Goal: Information Seeking & Learning: Find specific fact

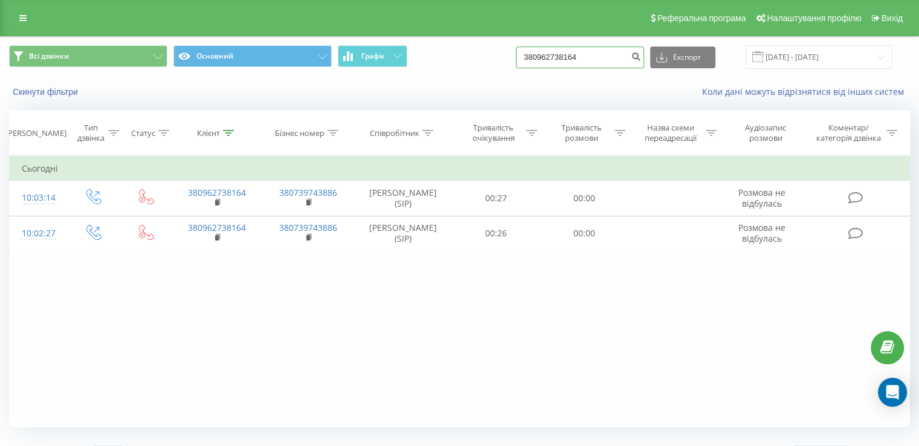
click at [608, 57] on input "380962738164" at bounding box center [580, 58] width 128 height 22
drag, startPoint x: 612, startPoint y: 59, endPoint x: 474, endPoint y: 56, distance: 138.4
click at [488, 56] on div "Всі дзвінки Основний Графік 380962738164 Експорт .csv .xls .xlsx 22.06.2025 - 2…" at bounding box center [459, 57] width 901 height 24
paste input "54884522"
type input "380954884522"
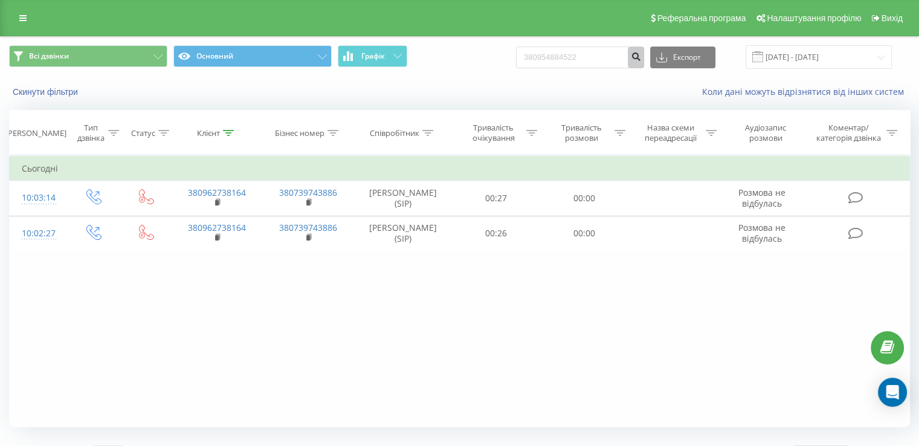
click at [641, 56] on icon "submit" at bounding box center [636, 54] width 10 height 7
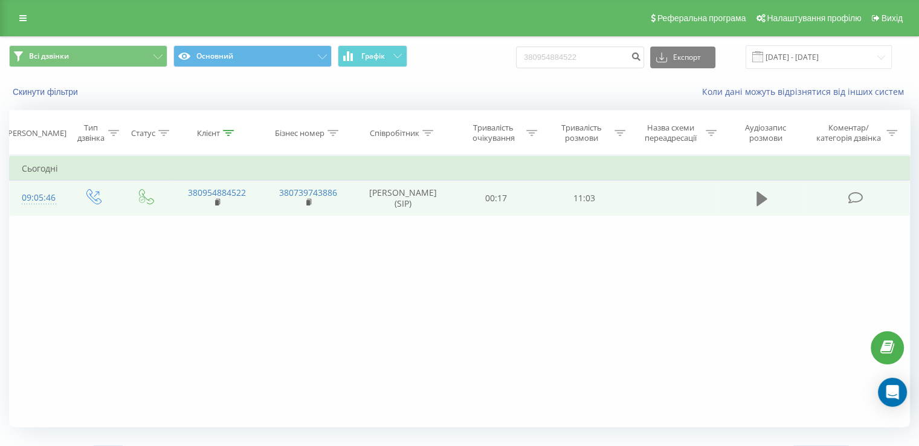
click at [756, 196] on icon at bounding box center [761, 199] width 11 height 15
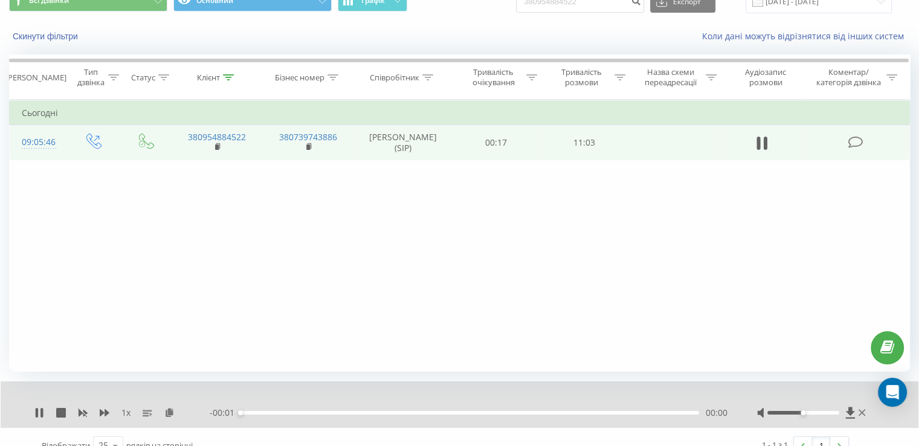
scroll to position [73, 0]
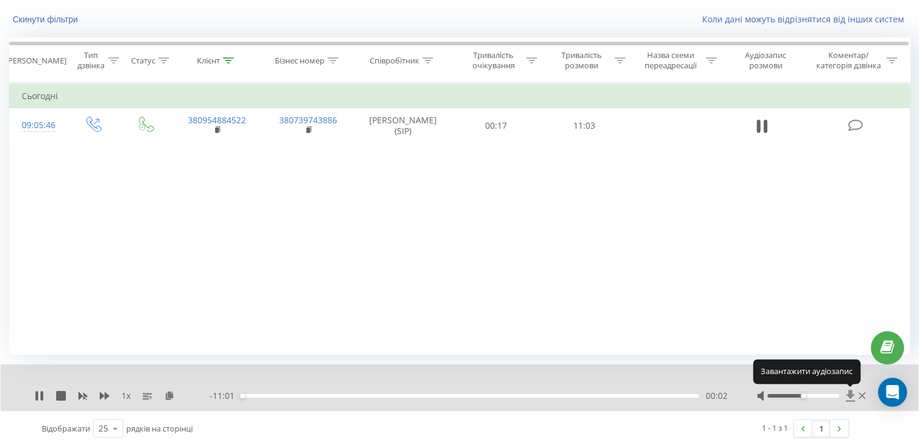
click at [853, 394] on icon at bounding box center [849, 395] width 9 height 11
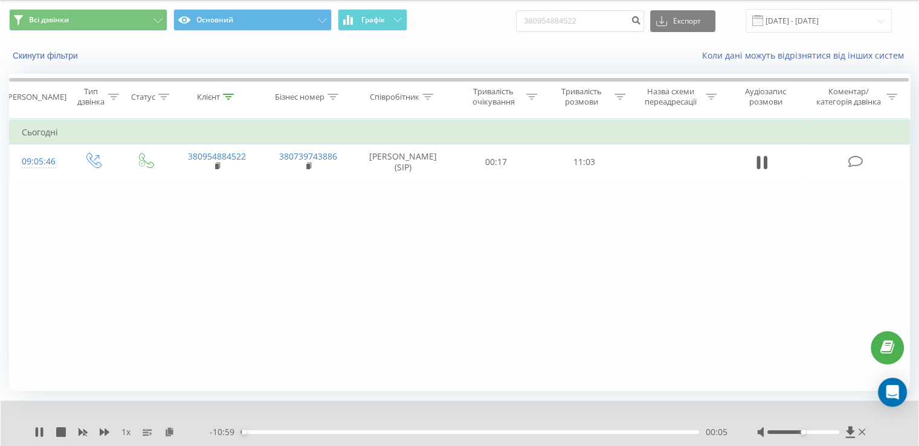
scroll to position [0, 0]
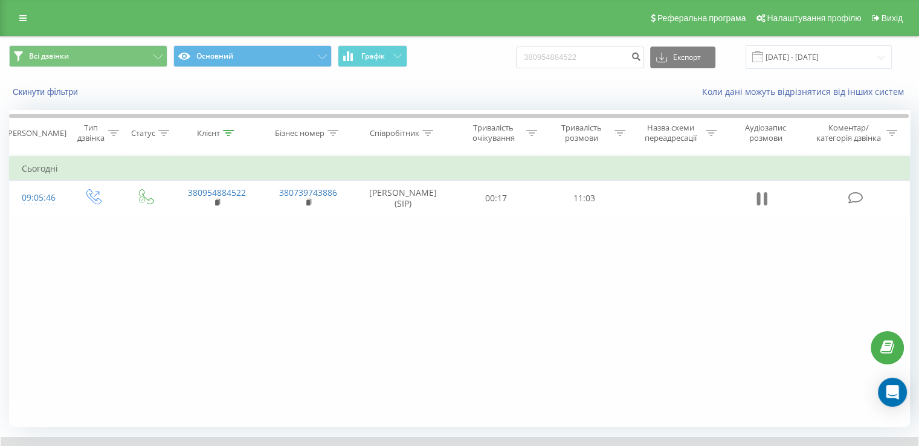
click at [759, 201] on icon at bounding box center [758, 198] width 4 height 13
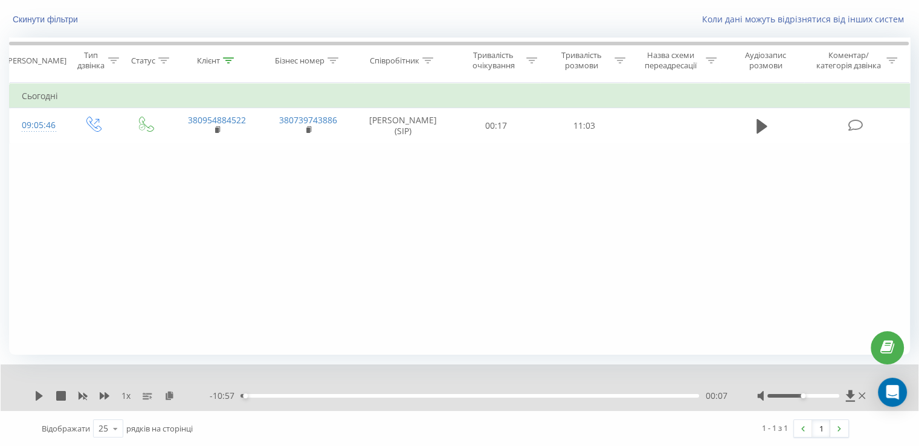
click at [471, 251] on div "Фільтрувати за умовою Дорівнює Введіть значення Скасувати OK Фільтрувати за умо…" at bounding box center [459, 219] width 901 height 272
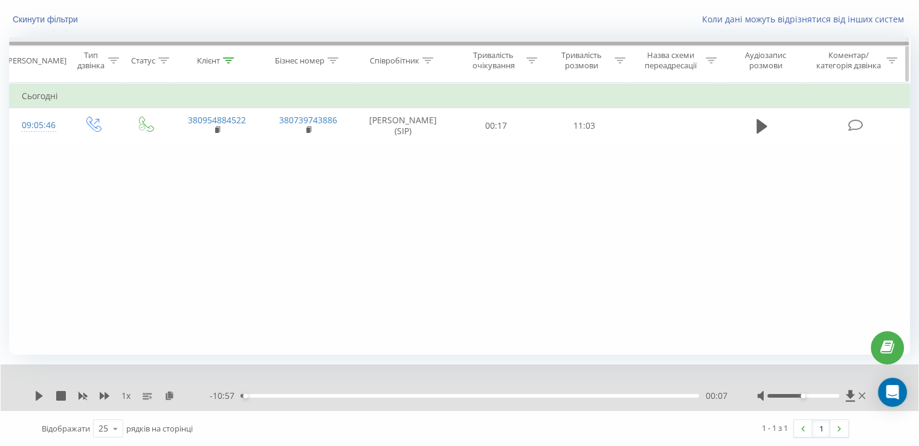
scroll to position [0, 0]
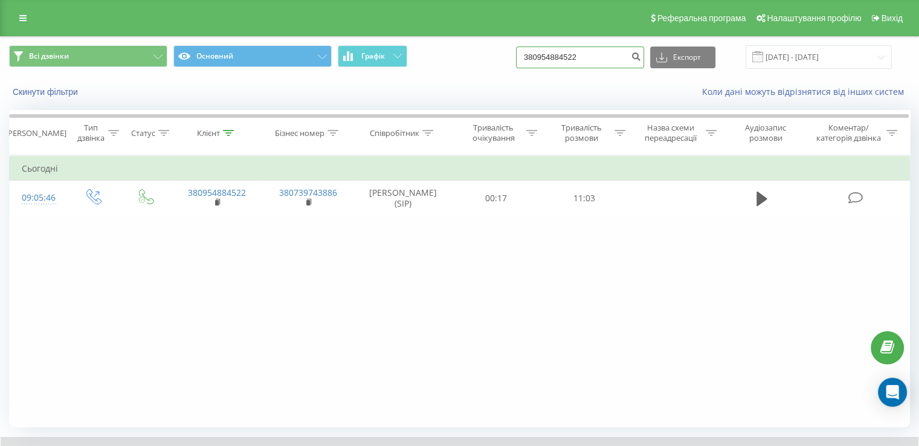
click at [585, 60] on input "380954884522" at bounding box center [580, 58] width 128 height 22
drag, startPoint x: 605, startPoint y: 59, endPoint x: 522, endPoint y: 52, distance: 83.6
click at [522, 52] on div "Всі дзвінки Основний Графік 380954884522 Експорт .csv .xls .xlsx [DATE] - [DATE]" at bounding box center [459, 57] width 901 height 24
paste input "093861948"
type input "0938619482"
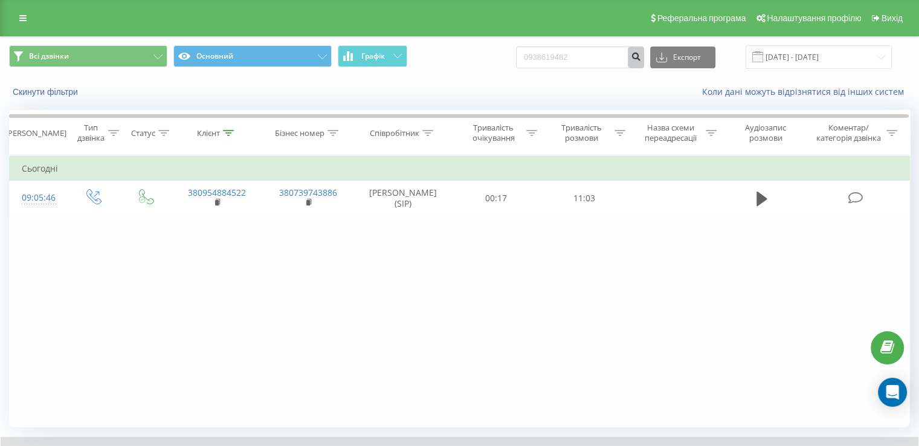
click at [641, 57] on icon "submit" at bounding box center [636, 54] width 10 height 7
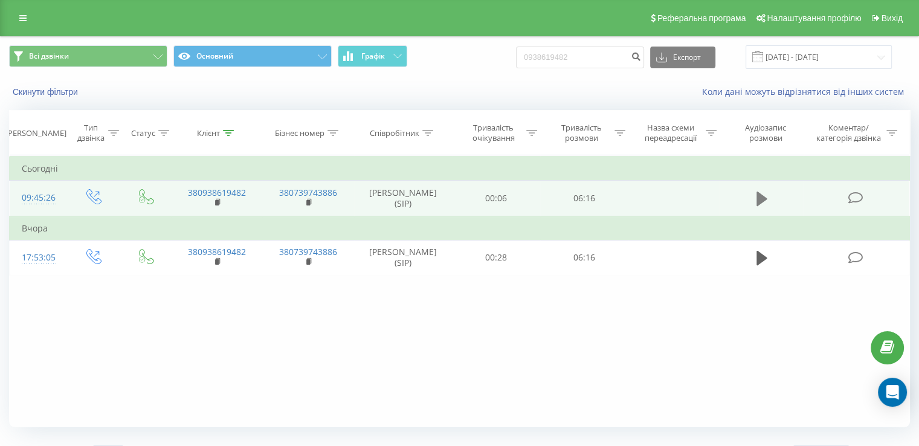
click at [769, 198] on button at bounding box center [762, 199] width 18 height 18
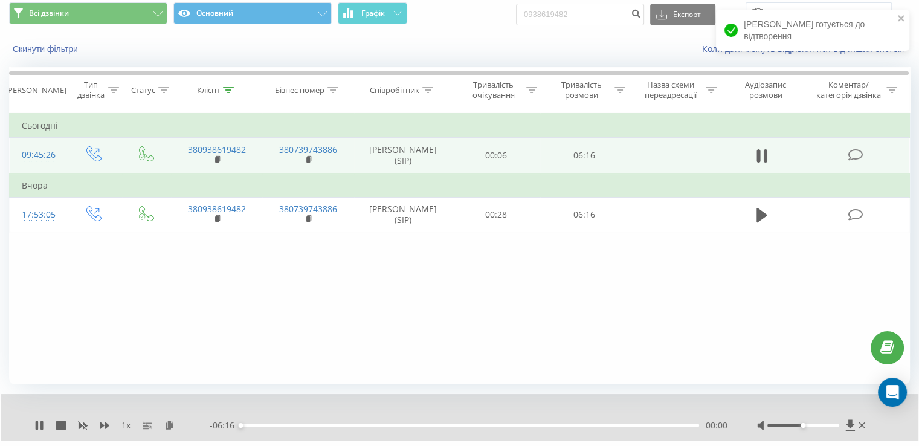
scroll to position [73, 0]
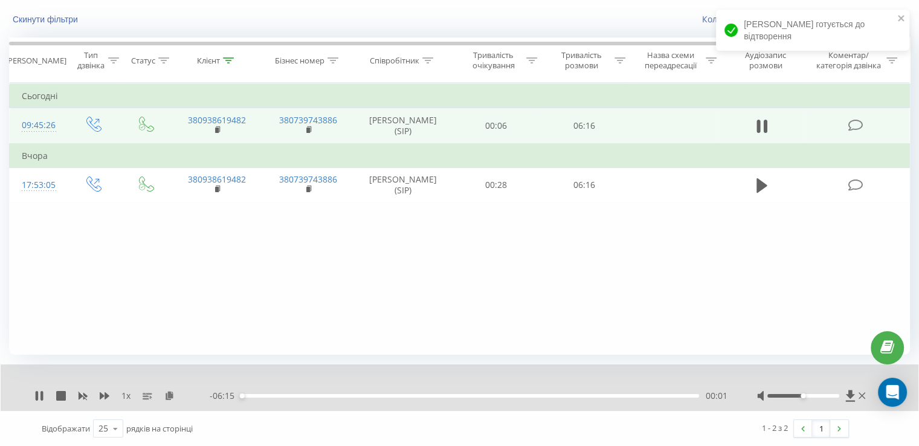
click at [290, 394] on div "00:01" at bounding box center [469, 396] width 459 height 4
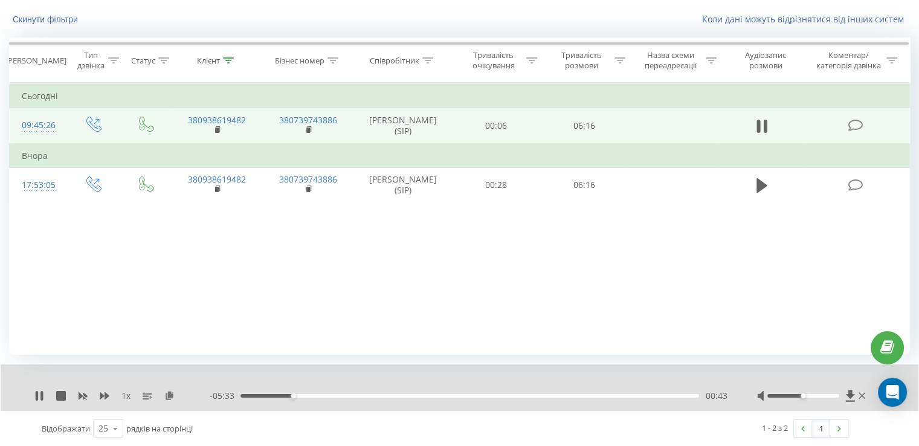
click at [317, 396] on div "00:43" at bounding box center [469, 396] width 459 height 4
click at [331, 396] on div "01:03" at bounding box center [469, 396] width 459 height 4
click at [343, 396] on div "01:15" at bounding box center [469, 396] width 459 height 4
click at [350, 396] on div "01:30" at bounding box center [469, 396] width 459 height 4
click at [358, 396] on div "01:36" at bounding box center [469, 396] width 459 height 4
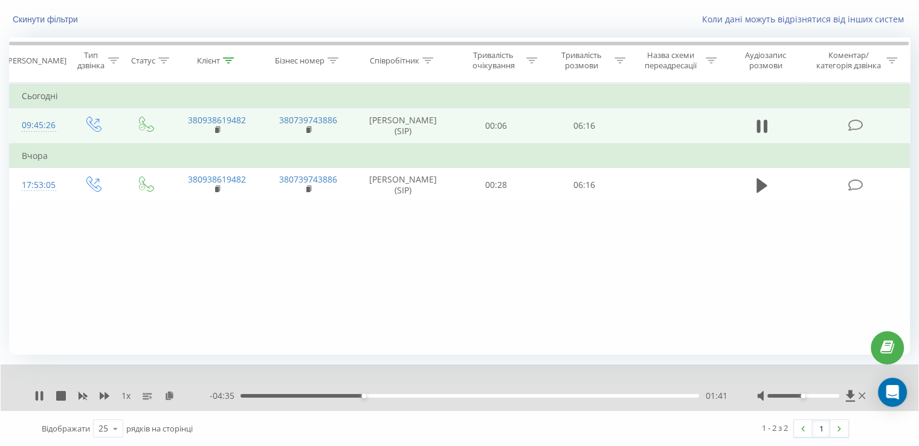
click at [372, 394] on div "01:41" at bounding box center [469, 396] width 459 height 4
click at [380, 396] on div "01:54" at bounding box center [469, 396] width 459 height 4
click at [376, 396] on div "01:51" at bounding box center [376, 395] width 5 height 5
click at [375, 395] on div "01:50" at bounding box center [375, 395] width 5 height 5
click at [41, 392] on icon at bounding box center [41, 396] width 2 height 10
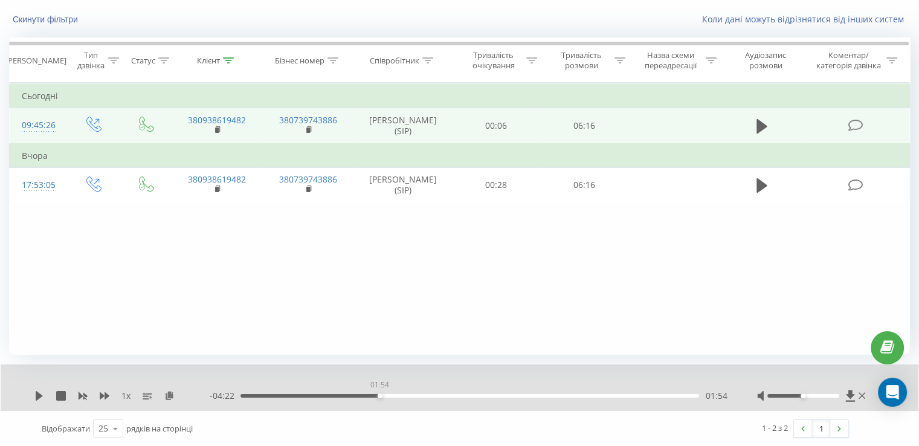
drag, startPoint x: 388, startPoint y: 395, endPoint x: 379, endPoint y: 395, distance: 8.5
click at [379, 395] on div "01:54" at bounding box center [380, 395] width 5 height 5
click at [33, 395] on div "1 x - 04:22 01:54 01:54" at bounding box center [460, 387] width 918 height 47
click at [39, 396] on icon at bounding box center [39, 396] width 7 height 10
click at [39, 396] on icon at bounding box center [39, 396] width 10 height 10
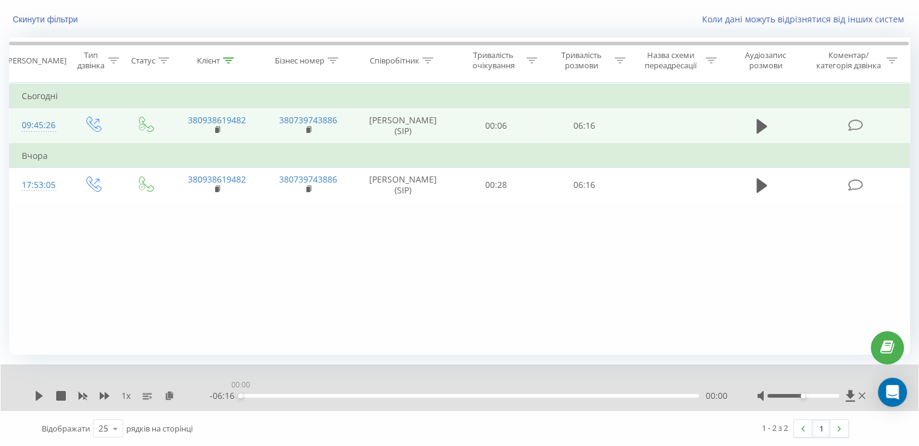
drag, startPoint x: 389, startPoint y: 395, endPoint x: 382, endPoint y: 395, distance: 7.3
click at [382, 395] on div "00:00" at bounding box center [469, 396] width 459 height 4
click at [41, 395] on icon at bounding box center [39, 396] width 7 height 10
click at [40, 395] on icon at bounding box center [41, 396] width 2 height 10
click at [36, 399] on icon at bounding box center [39, 396] width 7 height 10
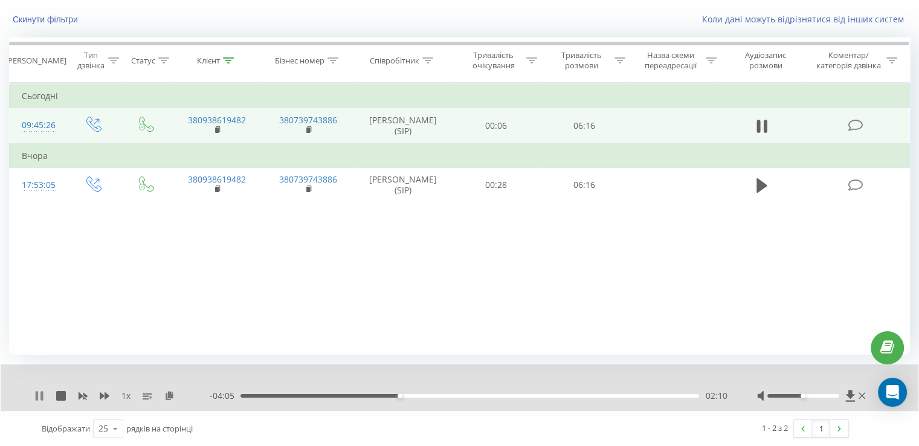
click at [37, 399] on icon at bounding box center [37, 396] width 2 height 10
drag, startPoint x: 399, startPoint y: 395, endPoint x: 511, endPoint y: 408, distance: 113.2
click at [511, 408] on div "1 x - 02:41 03:34 03:34" at bounding box center [460, 387] width 918 height 47
click at [37, 395] on icon at bounding box center [39, 396] width 7 height 10
drag, startPoint x: 517, startPoint y: 395, endPoint x: 539, endPoint y: 402, distance: 23.7
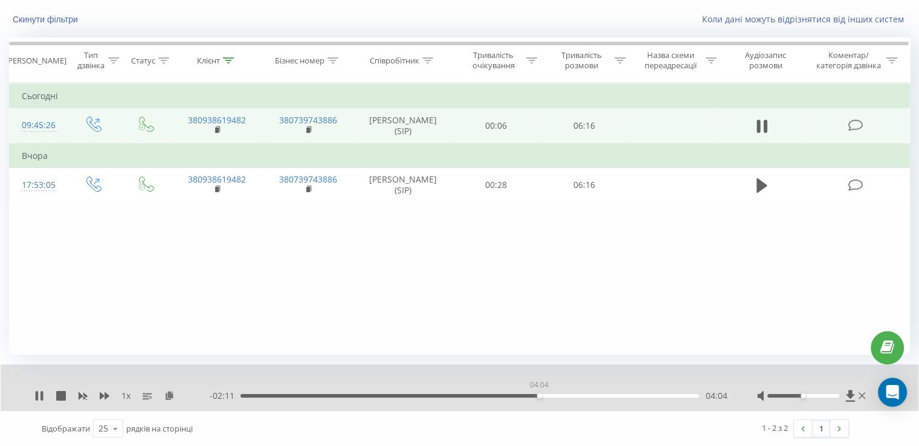
click at [539, 402] on div "1 x - 02:11 04:04 04:04" at bounding box center [460, 387] width 918 height 47
drag, startPoint x: 541, startPoint y: 394, endPoint x: 561, endPoint y: 405, distance: 22.5
click at [561, 405] on div "1 x - 01:55 04:20 04:20" at bounding box center [460, 387] width 918 height 47
click at [566, 395] on div "04:26" at bounding box center [566, 395] width 5 height 5
drag, startPoint x: 567, startPoint y: 395, endPoint x: 576, endPoint y: 401, distance: 10.4
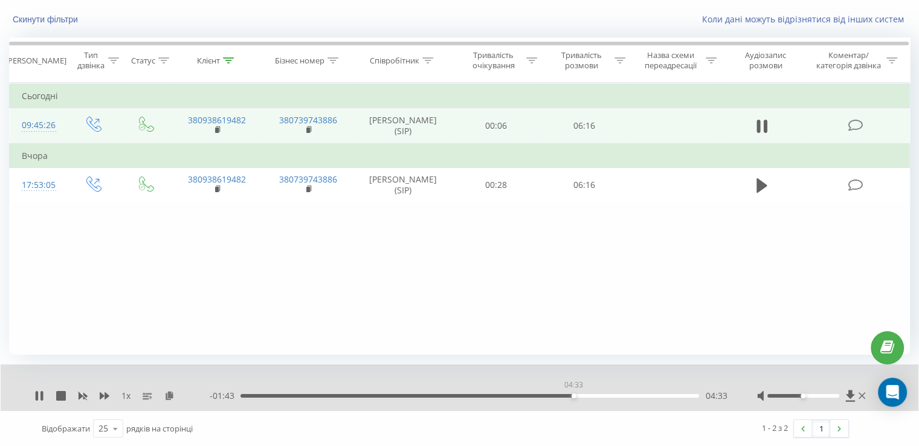
click at [576, 401] on div "- 01:43 04:33 04:33" at bounding box center [468, 396] width 517 height 12
drag, startPoint x: 588, startPoint y: 395, endPoint x: 595, endPoint y: 399, distance: 7.9
click at [595, 399] on div "- 01:25 04:50 04:50" at bounding box center [468, 396] width 517 height 12
drag, startPoint x: 613, startPoint y: 397, endPoint x: 605, endPoint y: 397, distance: 7.9
click at [605, 397] on div "04:58" at bounding box center [605, 395] width 5 height 5
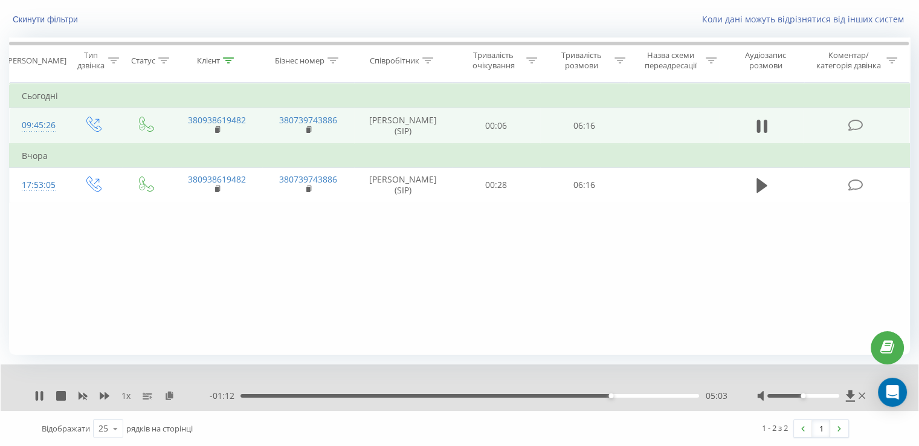
drag, startPoint x: 612, startPoint y: 397, endPoint x: 599, endPoint y: 397, distance: 13.3
click at [599, 397] on div "- 01:12 05:03 05:03" at bounding box center [468, 396] width 517 height 12
drag, startPoint x: 611, startPoint y: 395, endPoint x: 602, endPoint y: 395, distance: 9.1
click at [602, 395] on div "04:56" at bounding box center [603, 395] width 5 height 5
click at [39, 393] on icon at bounding box center [39, 396] width 10 height 10
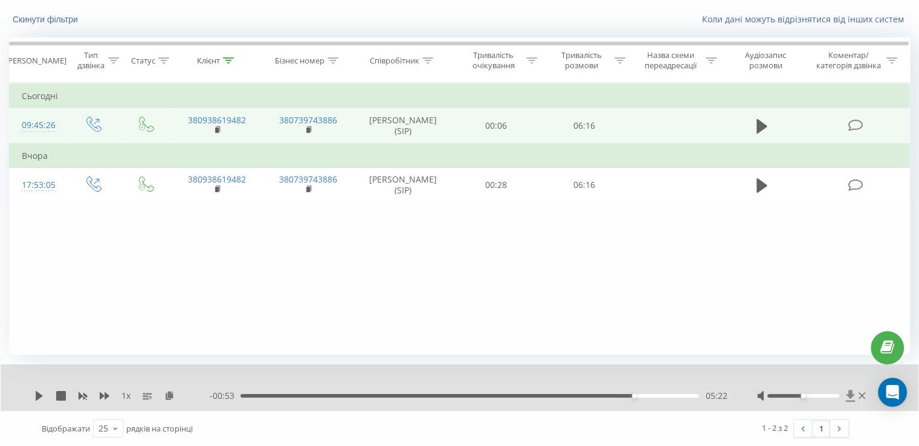
click at [850, 394] on icon at bounding box center [849, 395] width 9 height 11
